Goal: Transaction & Acquisition: Purchase product/service

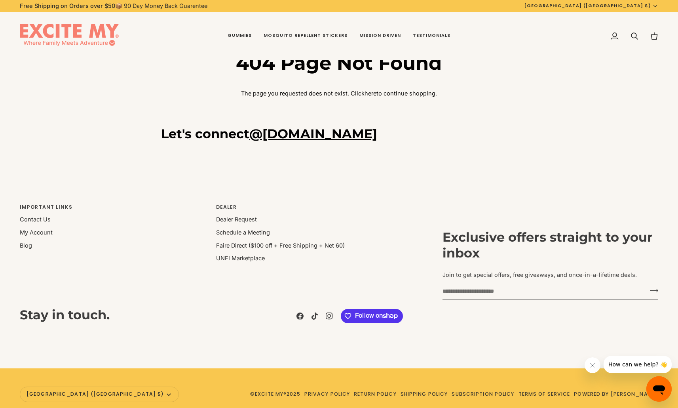
scroll to position [36, 0]
